Goal: Information Seeking & Learning: Learn about a topic

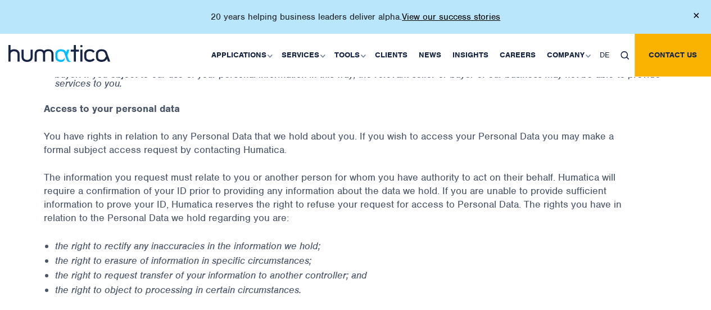
scroll to position [1883, 0]
click at [182, 122] on em "the right to rectify any inaccuracies in the information we hold;" at bounding box center [187, 246] width 265 height 12
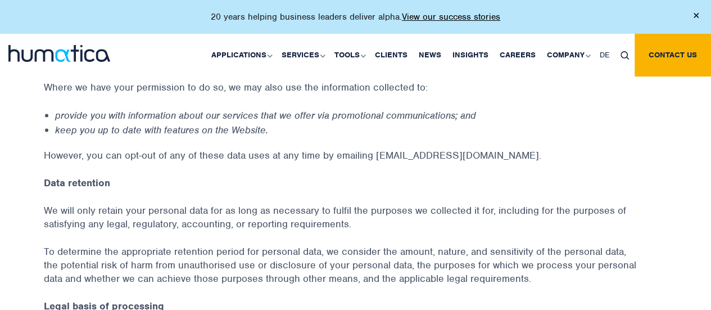
scroll to position [1105, 0]
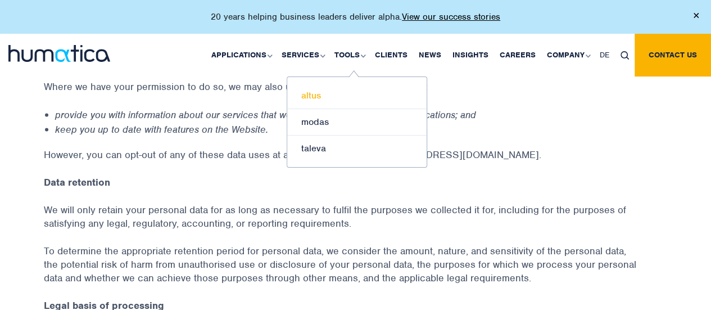
click at [345, 85] on link "altus" at bounding box center [356, 96] width 139 height 26
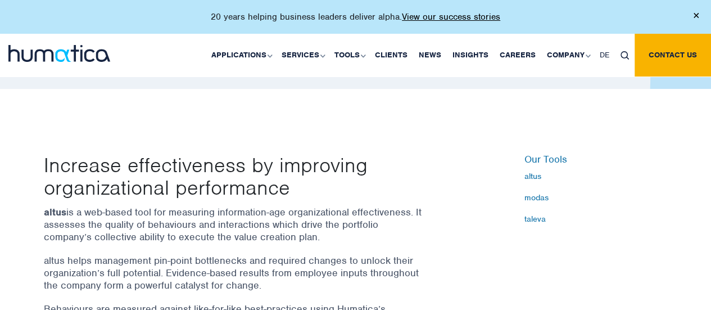
scroll to position [281, 0]
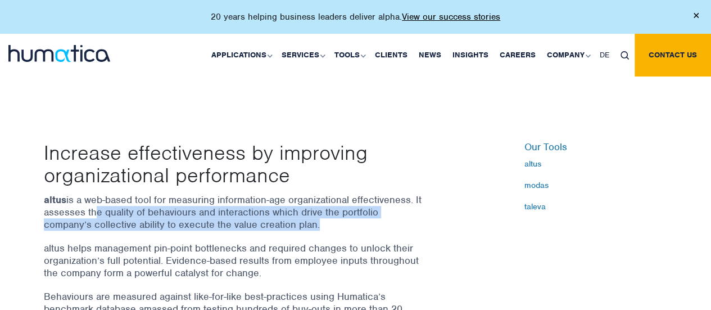
drag, startPoint x: 90, startPoint y: 213, endPoint x: 313, endPoint y: 220, distance: 223.7
click at [313, 220] on p "altus is a web-based tool for measuring information-age organizational effectiv…" at bounding box center [235, 211] width 382 height 37
copy p "he quality of behaviours and interactions which drive the portfolio company’s c…"
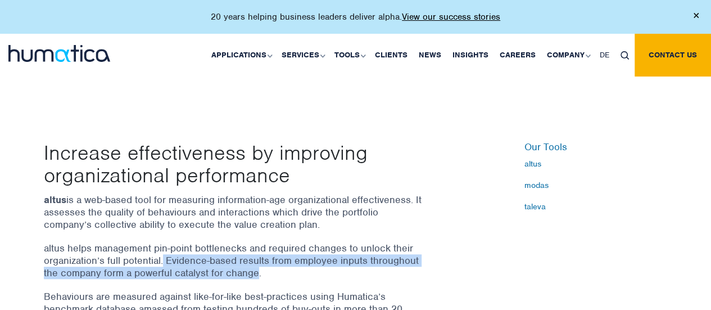
drag, startPoint x: 162, startPoint y: 260, endPoint x: 254, endPoint y: 272, distance: 92.9
click at [254, 272] on p "altus helps management pin-point bottlenecks and required changes to unlock the…" at bounding box center [235, 260] width 382 height 37
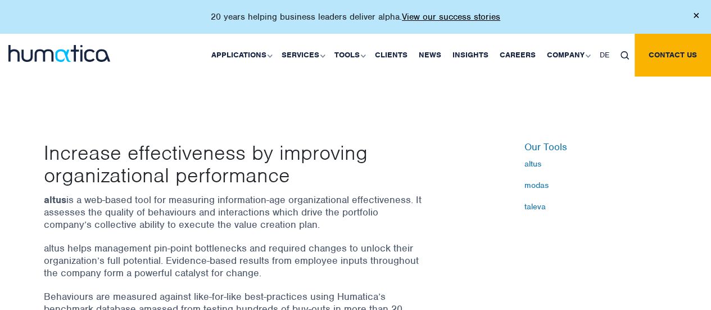
click at [267, 269] on p "altus helps management pin-point bottlenecks and required changes to unlock the…" at bounding box center [235, 260] width 382 height 37
click at [258, 272] on p "altus helps management pin-point bottlenecks and required changes to unlock the…" at bounding box center [235, 260] width 382 height 37
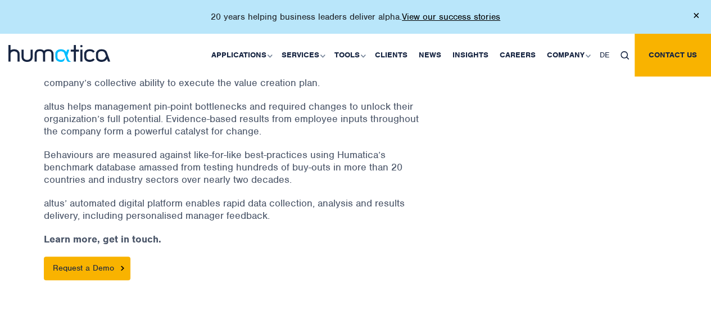
scroll to position [423, 0]
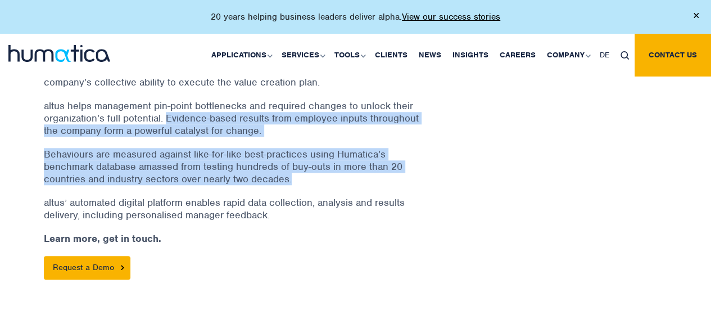
drag, startPoint x: 166, startPoint y: 116, endPoint x: 295, endPoint y: 175, distance: 142.3
click at [295, 175] on div "altus is a web-based tool for measuring information-age organizational effectiv…" at bounding box center [249, 165] width 410 height 228
copy div "Evidence-based results from employee inputs throughout the company form a power…"
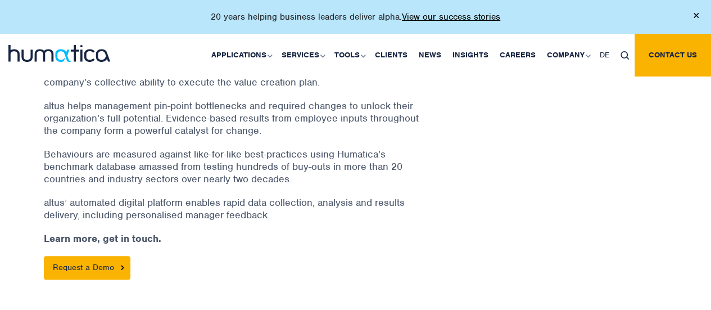
click at [276, 186] on div "altus is a web-based tool for measuring information-age organizational effectiv…" at bounding box center [249, 165] width 410 height 228
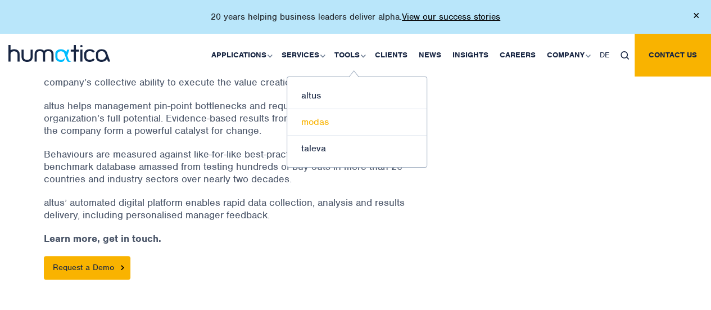
click at [318, 122] on link "modas" at bounding box center [356, 122] width 139 height 26
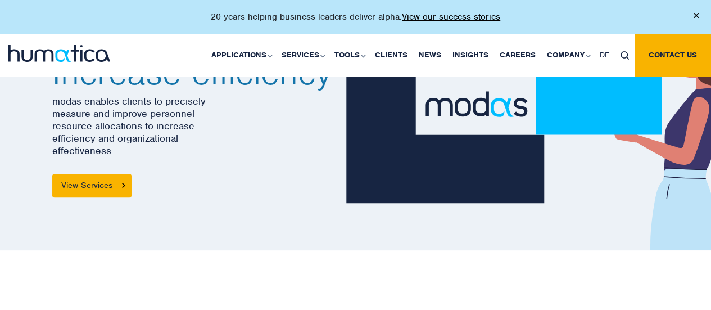
scroll to position [107, 0]
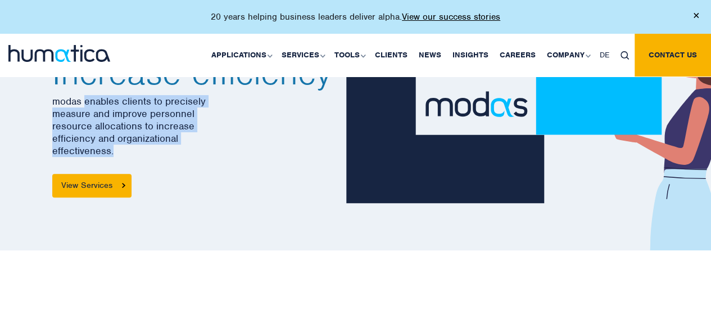
drag, startPoint x: 87, startPoint y: 104, endPoint x: 110, endPoint y: 151, distance: 52.3
click at [110, 151] on p "modas enables clients to precisely measure and improve personnel resource alloc…" at bounding box center [194, 126] width 285 height 62
copy p "enables clients to precisely measure and improve personnel resource allocations…"
click at [110, 151] on p "modas enables clients to precisely measure and improve personnel resource alloc…" at bounding box center [194, 126] width 285 height 62
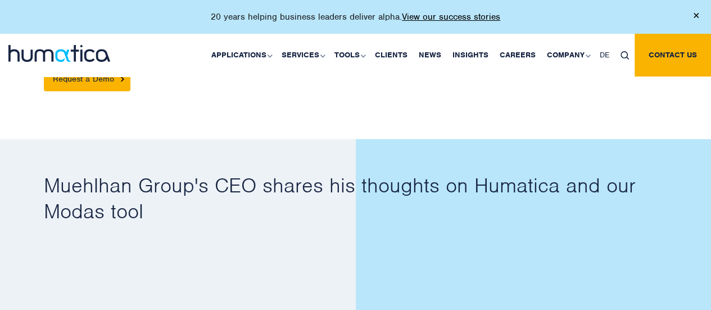
scroll to position [320, 0]
